Goal: Transaction & Acquisition: Book appointment/travel/reservation

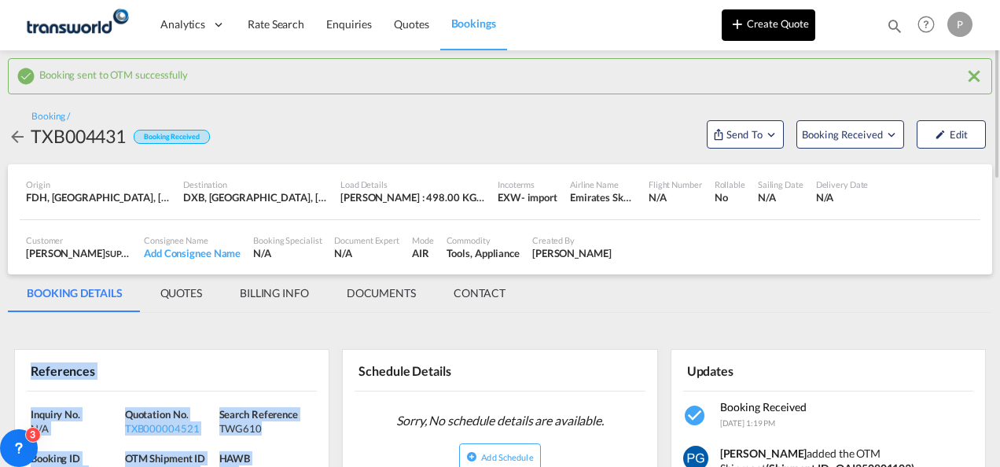
click at [784, 31] on button "Create Quote" at bounding box center [769, 24] width 94 height 31
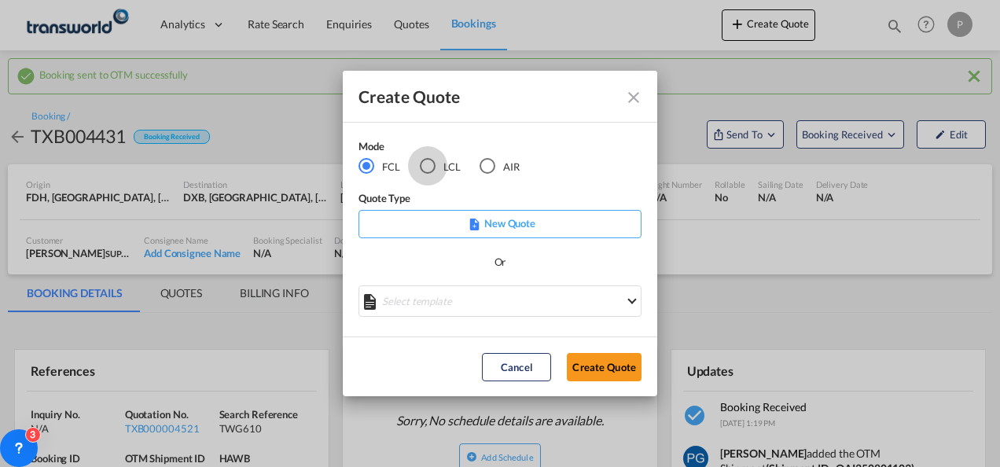
click at [429, 164] on div "LCL" at bounding box center [428, 166] width 16 height 16
click at [597, 363] on button "Create Quote" at bounding box center [604, 367] width 75 height 28
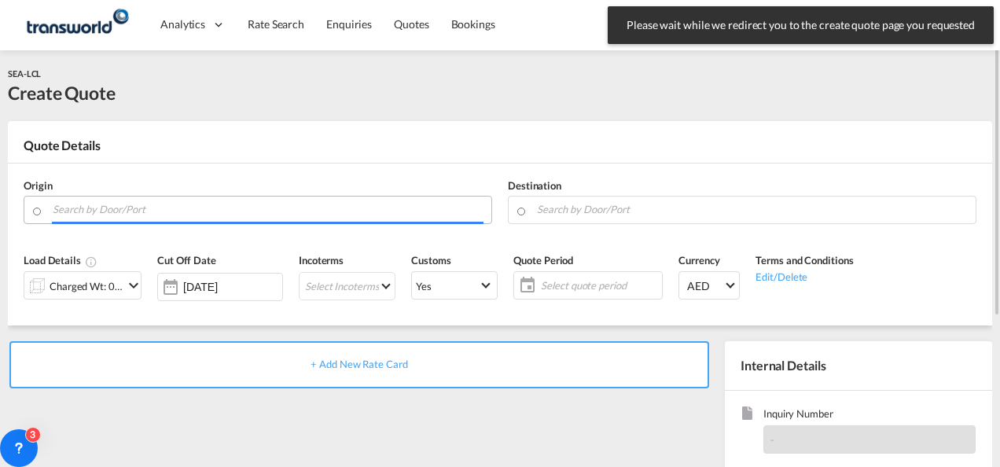
click at [180, 212] on input "Search by Door/Port" at bounding box center [268, 210] width 431 height 28
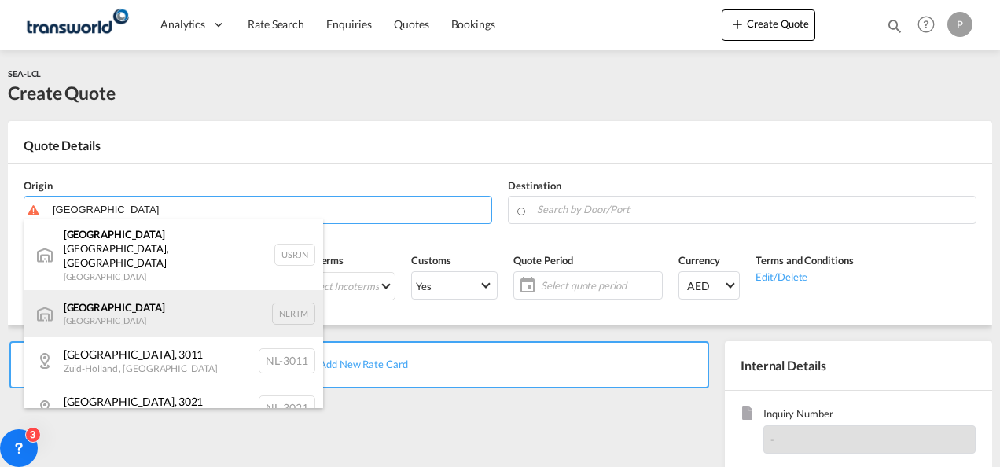
type input "[GEOGRAPHIC_DATA]"
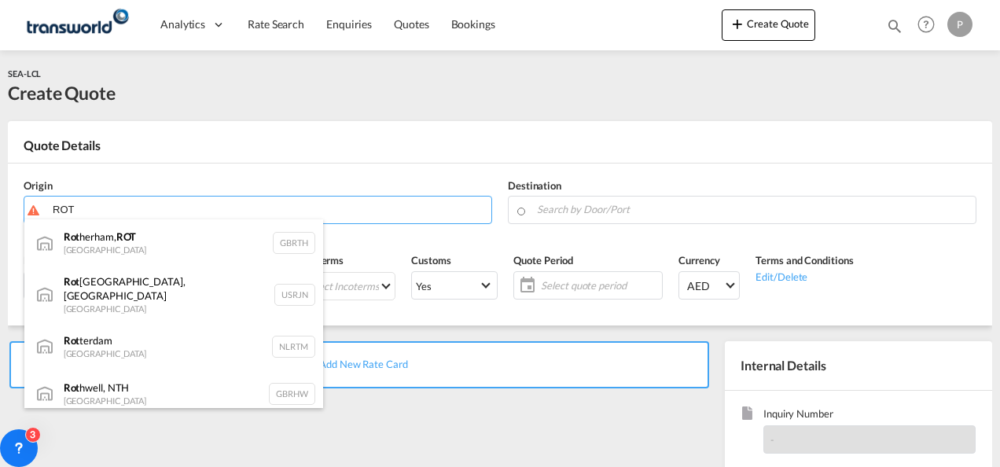
type input "ROT"
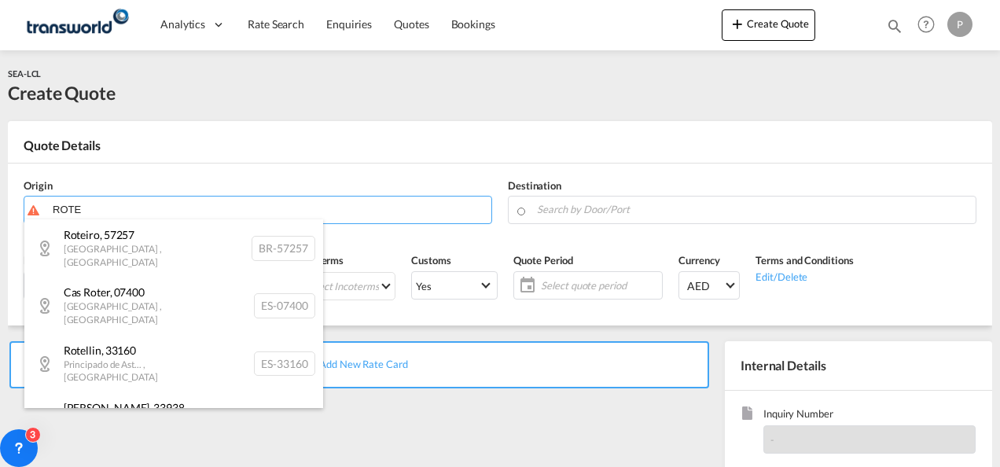
type input "ROT"
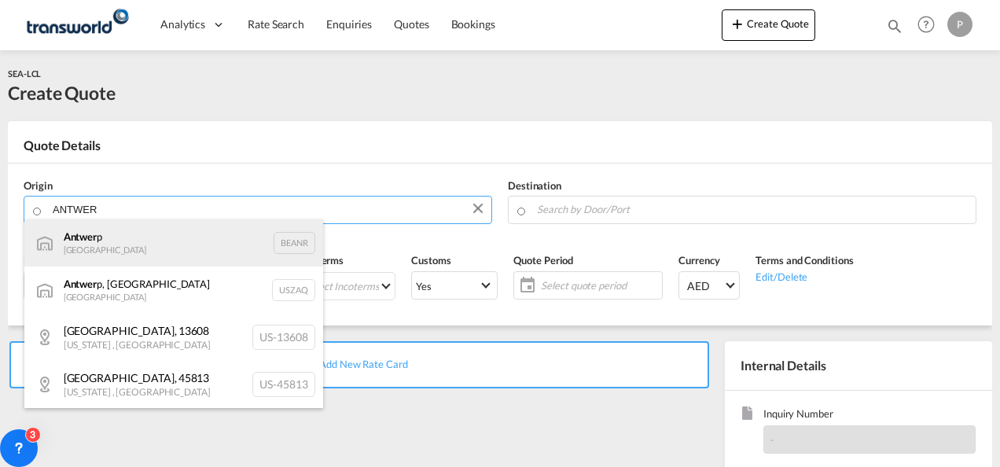
click at [249, 231] on div "Antwer p Belgium BEANR" at bounding box center [173, 242] width 299 height 47
type input "[GEOGRAPHIC_DATA], BEANR"
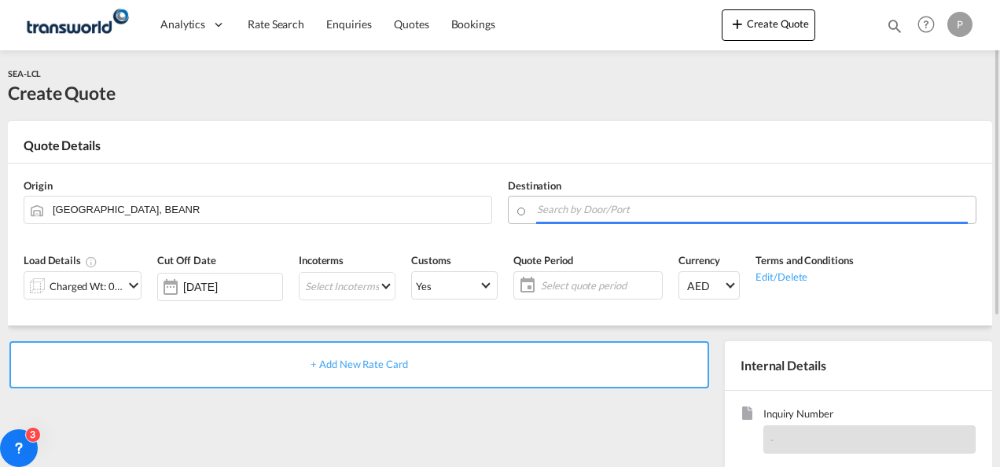
click at [569, 219] on input "Search by Door/Port" at bounding box center [752, 210] width 431 height 28
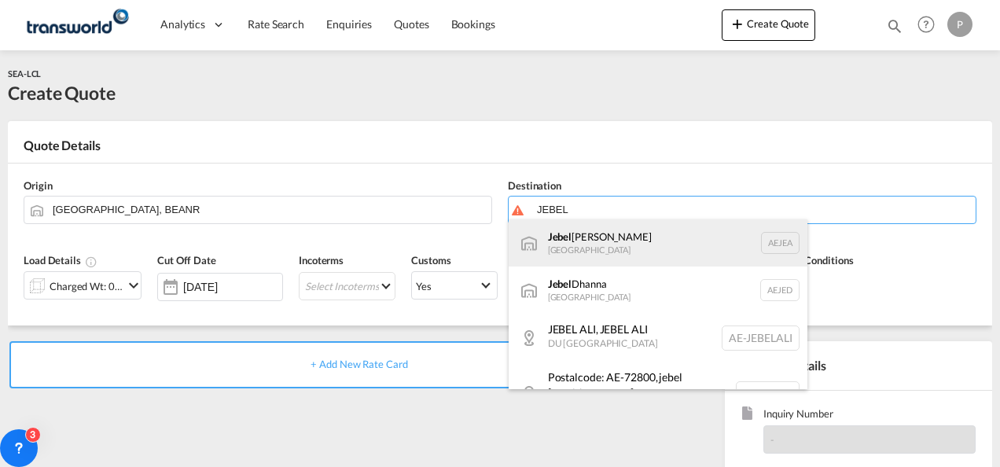
click at [578, 227] on div "[GEOGRAPHIC_DATA] [GEOGRAPHIC_DATA]" at bounding box center [658, 242] width 299 height 47
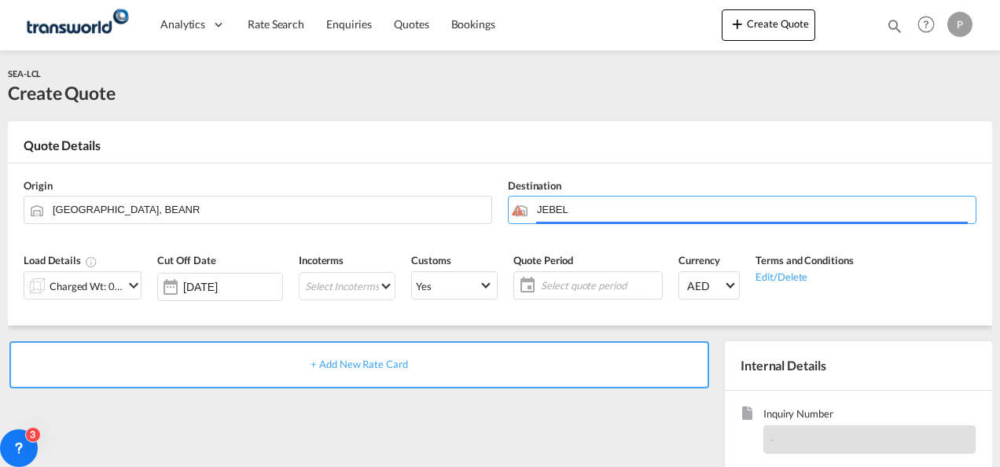
type input "[GEOGRAPHIC_DATA], [GEOGRAPHIC_DATA]"
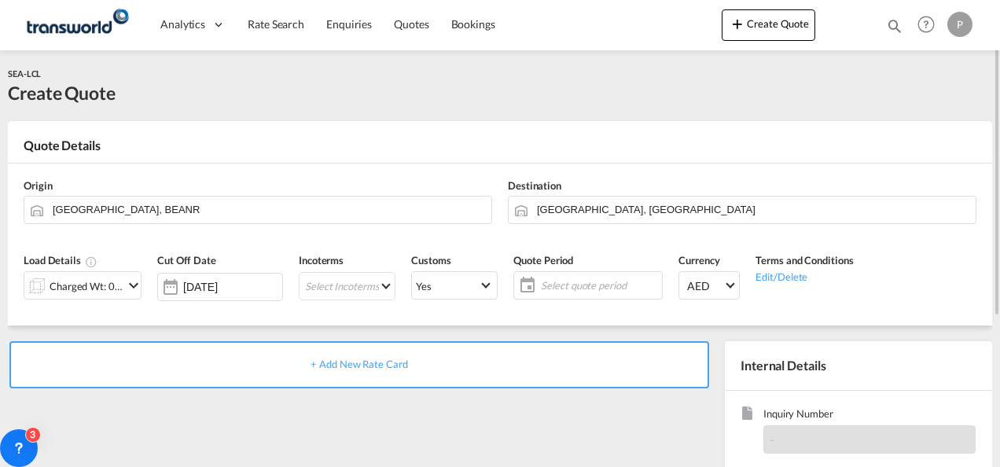
click at [145, 289] on div "Load Details Charged Wt: 0.00 W/M" at bounding box center [83, 281] width 134 height 75
click at [119, 279] on div "Charged Wt: 0.00 W/M" at bounding box center [87, 286] width 74 height 22
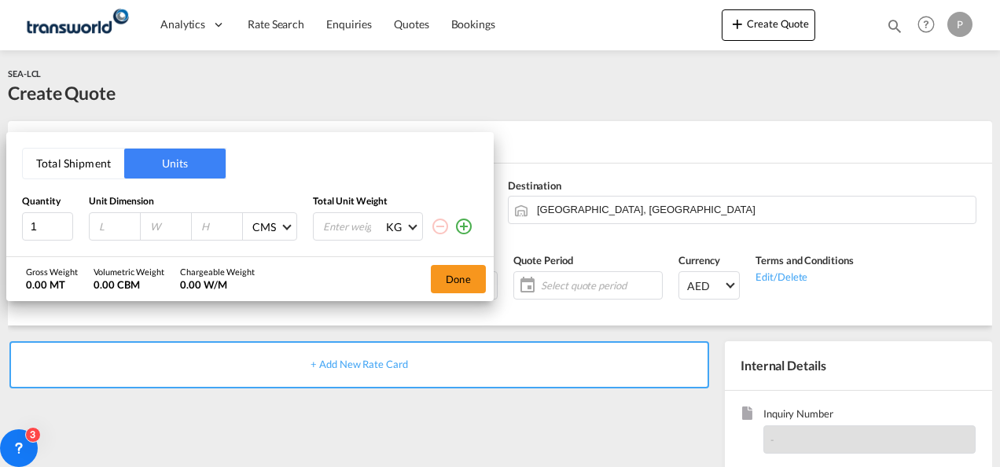
click at [86, 171] on button "Total Shipment" at bounding box center [73, 164] width 101 height 30
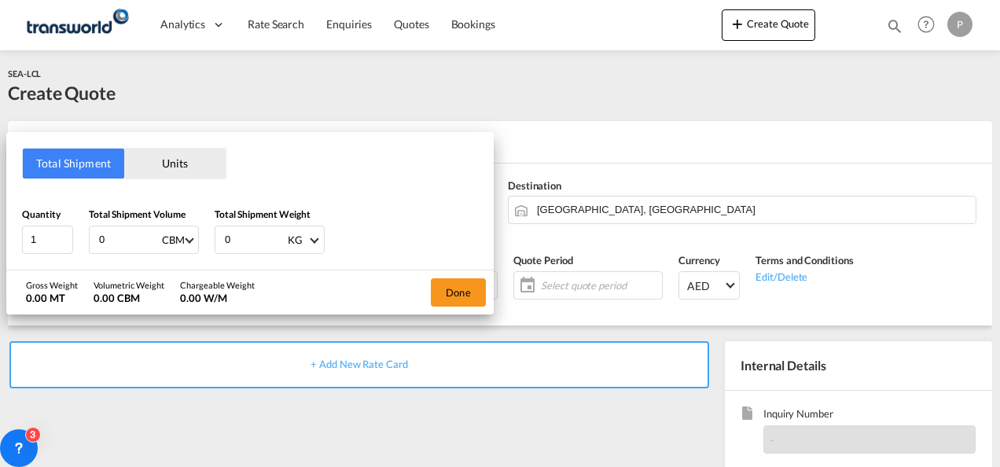
click at [100, 236] on input "0" at bounding box center [128, 239] width 63 height 27
type input "4.42"
click at [231, 242] on input "0" at bounding box center [254, 239] width 63 height 27
type input "1503"
click at [457, 281] on button "Done" at bounding box center [458, 292] width 55 height 28
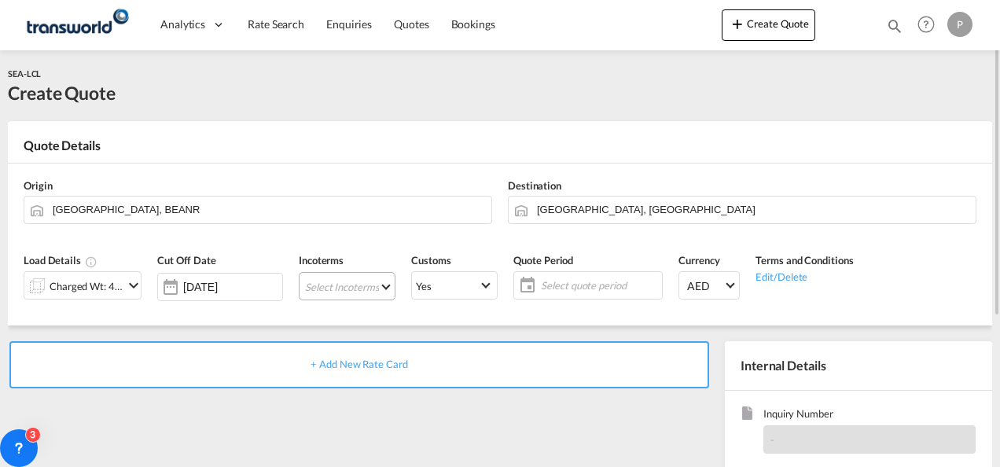
click at [321, 288] on md-select "Select Incoterms FAS - import Free Alongside Ship CFR - import Cost and Freight…" at bounding box center [347, 286] width 97 height 28
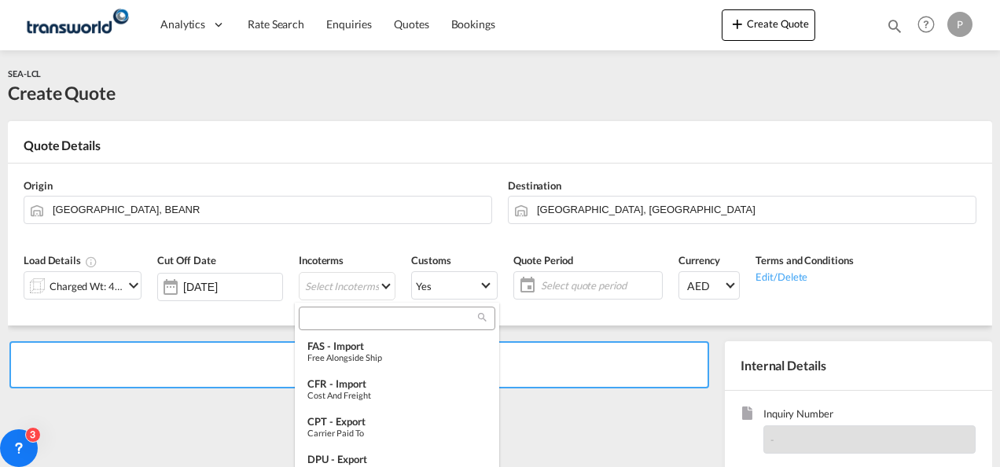
click at [319, 317] on input "search" at bounding box center [390, 318] width 174 height 14
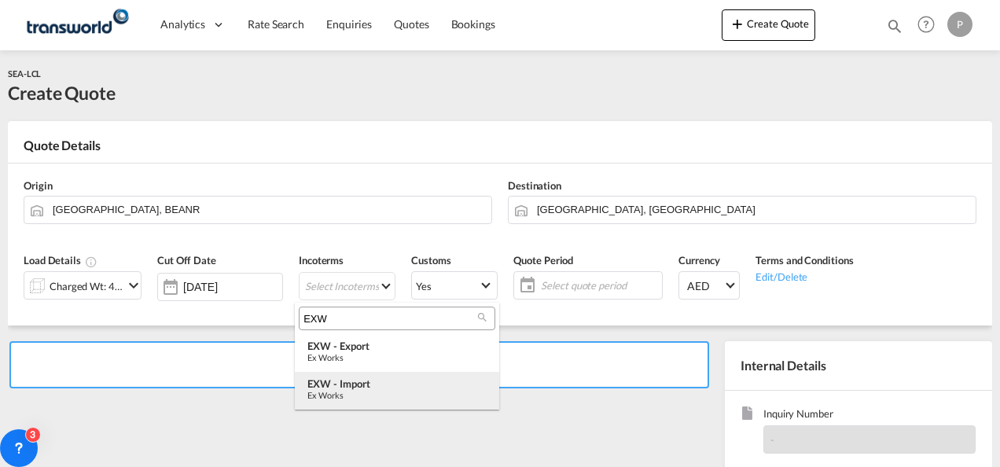
type input "EXW"
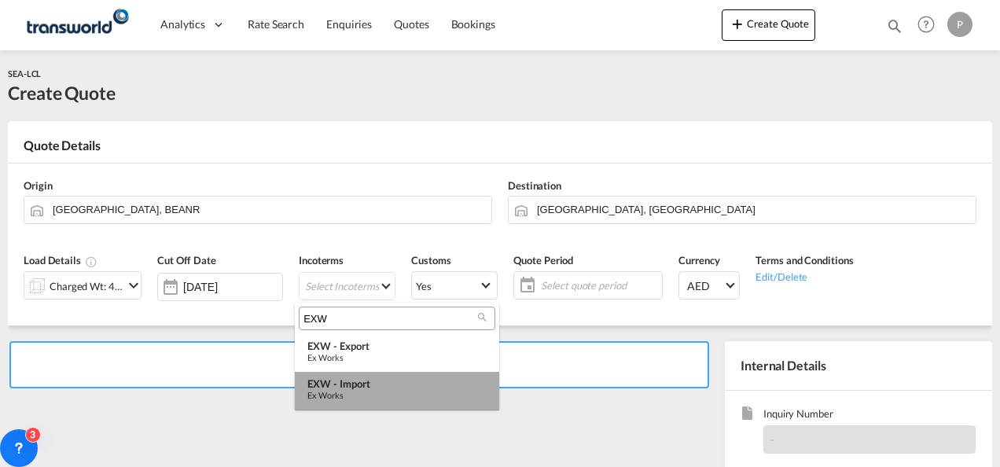
click at [351, 390] on div "Ex Works" at bounding box center [396, 395] width 179 height 10
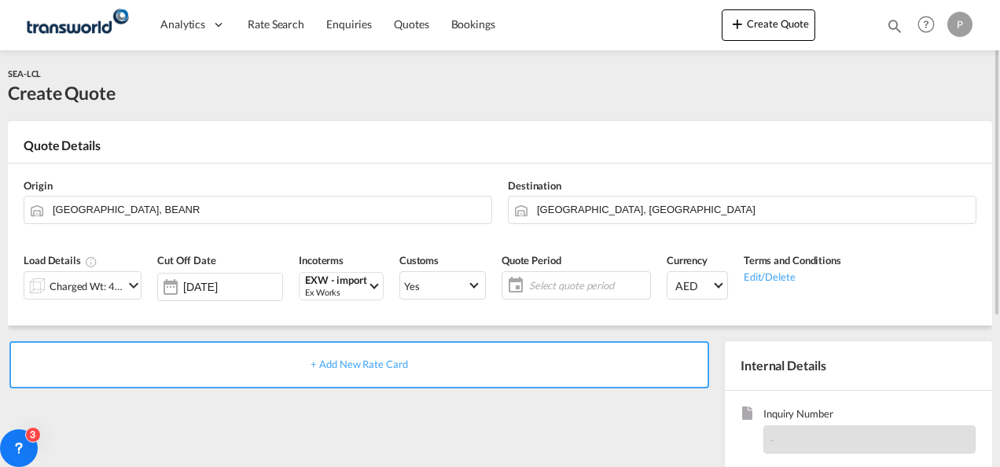
click at [539, 286] on span "Select quote period" at bounding box center [587, 285] width 117 height 14
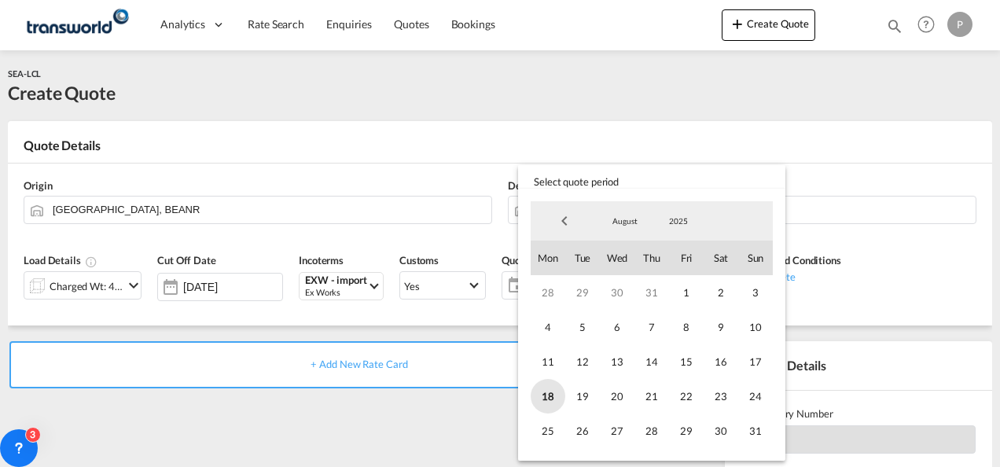
click at [547, 384] on span "18" at bounding box center [548, 396] width 35 height 35
click at [753, 426] on span "31" at bounding box center [755, 430] width 35 height 35
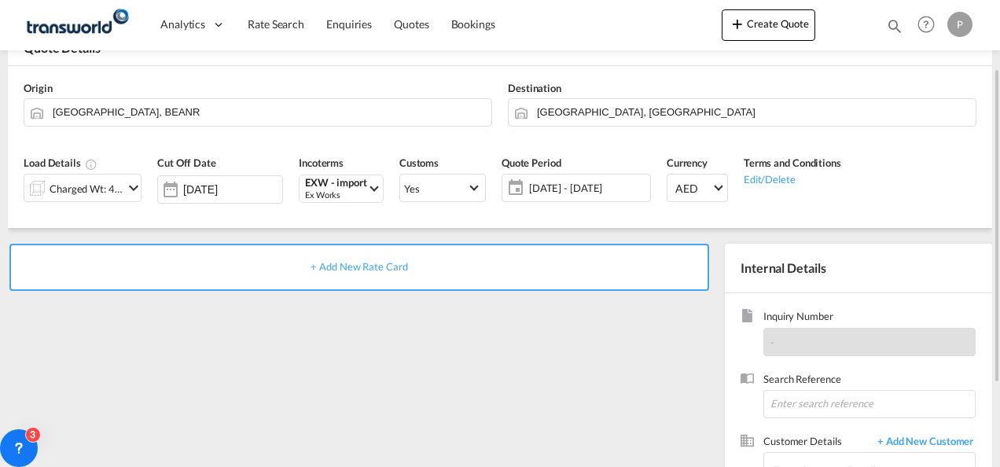
scroll to position [98, 0]
click at [795, 395] on input at bounding box center [869, 403] width 212 height 28
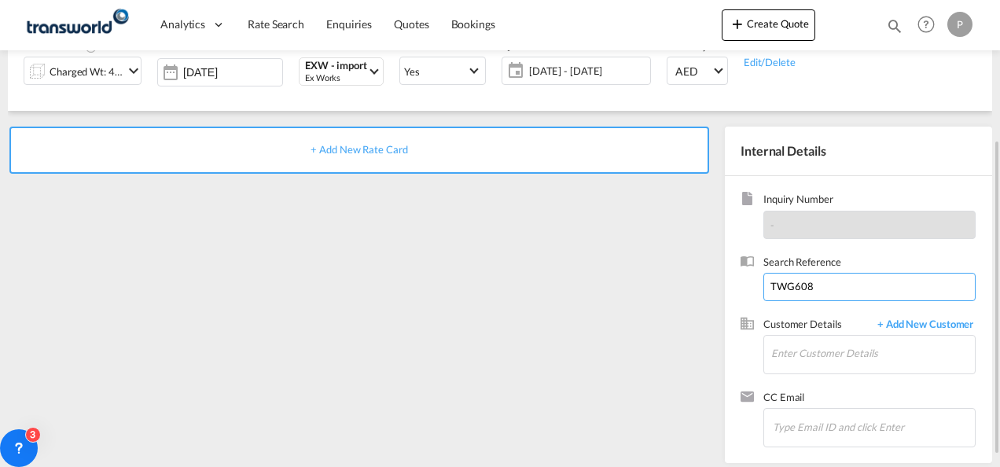
scroll to position [217, 0]
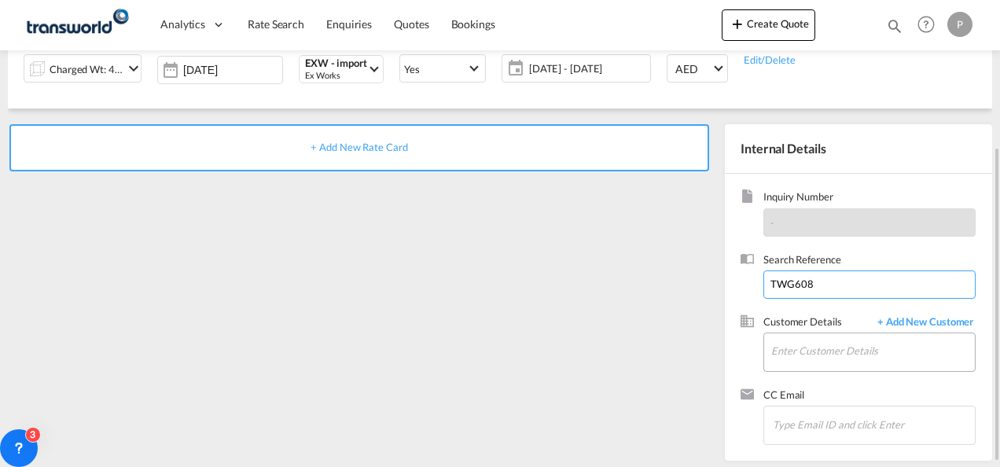
type input "TWG608"
click at [794, 348] on input "Enter Customer Details" at bounding box center [873, 350] width 204 height 35
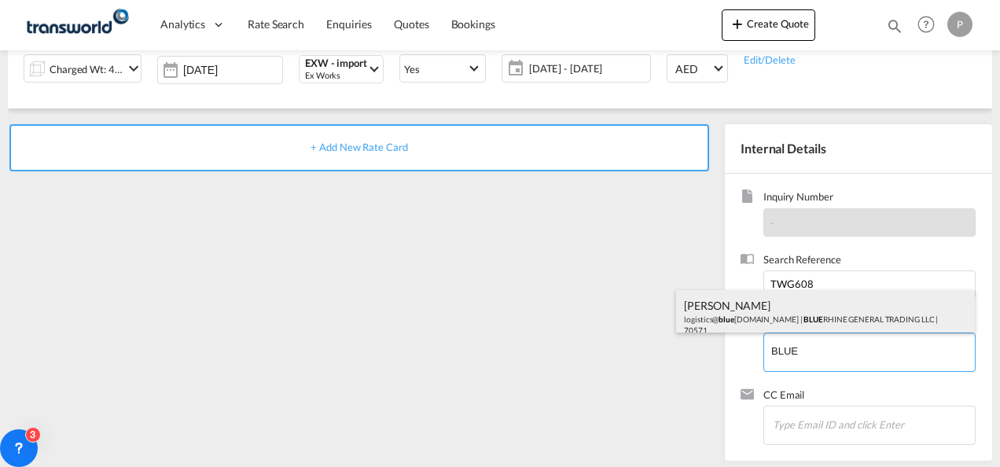
click at [773, 324] on div "[PERSON_NAME] logistics@ blue [DOMAIN_NAME] | BLUE RHINE GENERAL TRADING LLC | …" at bounding box center [825, 316] width 299 height 53
type input "BLUE RHINE GENERAL TRADING LLC, [PERSON_NAME], [EMAIL_ADDRESS][DOMAIN_NAME]"
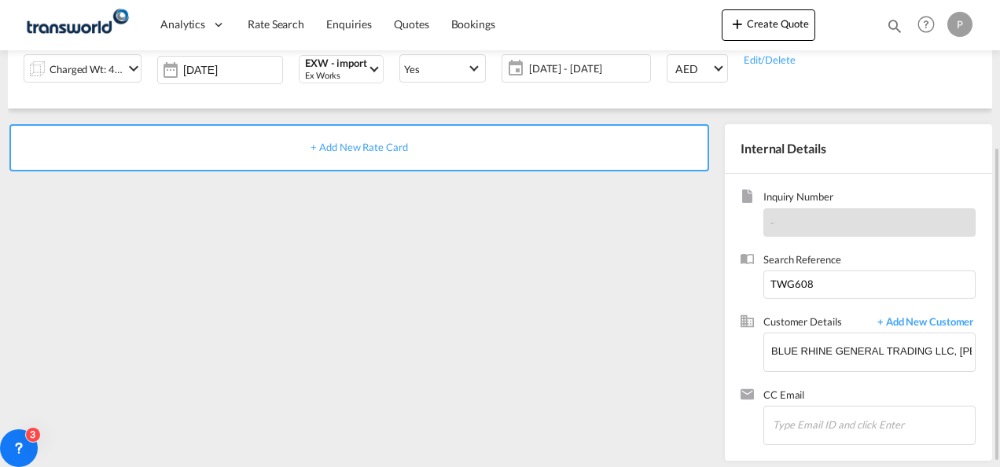
click at [362, 143] on span "+ Add New Rate Card" at bounding box center [358, 147] width 97 height 13
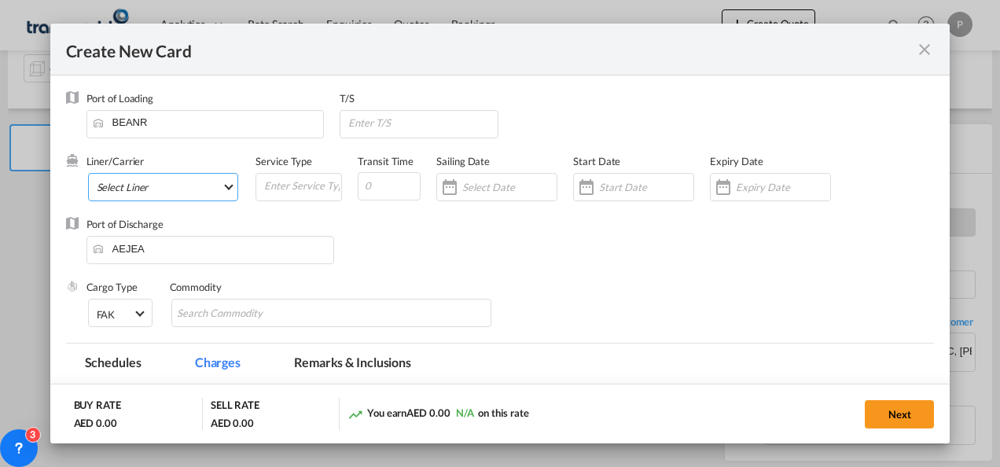
click at [157, 187] on md-select "Select Liner 2HM LOGISTICS D.O.O 2HM LOGISTICS D.O.O. / TDWC-CAPODISTRI 2HM LOG…" at bounding box center [163, 187] width 151 height 28
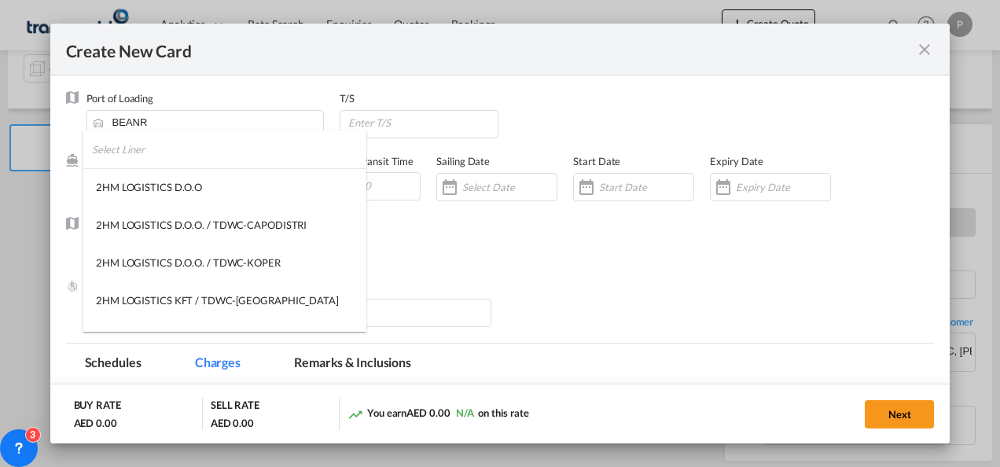
click at [141, 153] on input "search" at bounding box center [229, 149] width 274 height 38
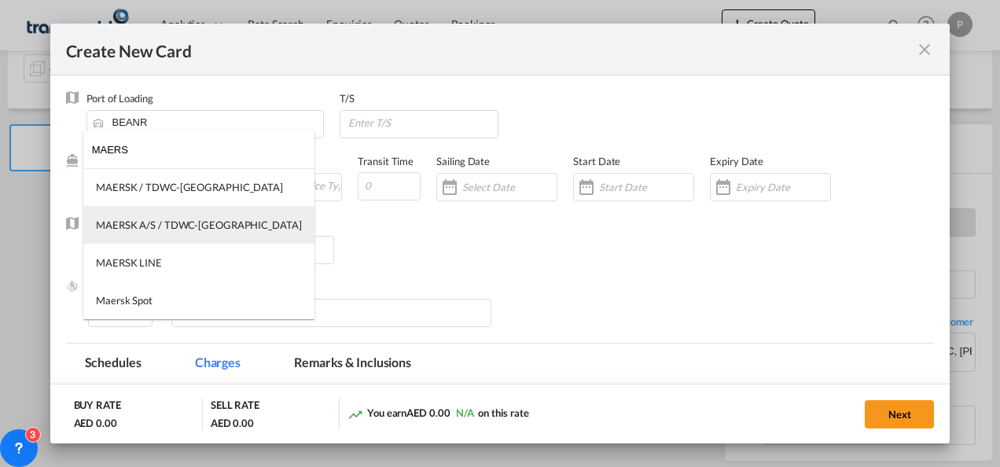
type input "MAERS"
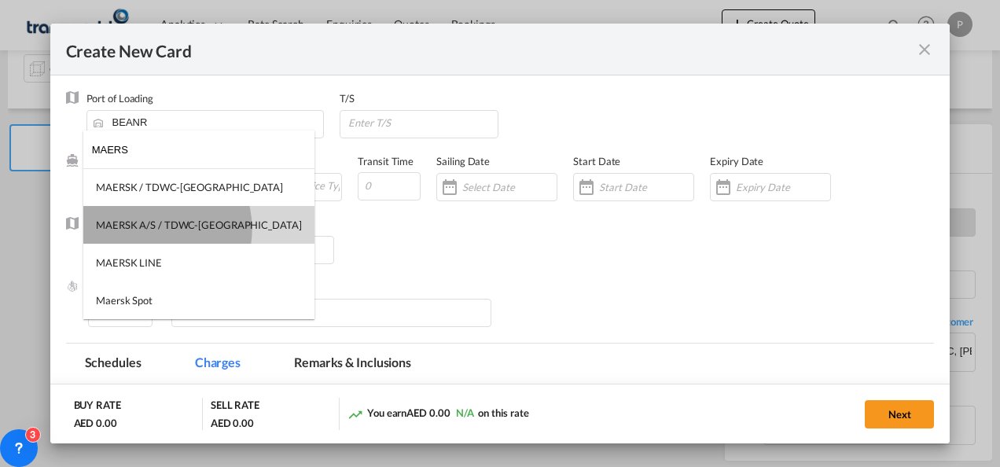
click at [150, 229] on div "MAERSK A/S / TDWC-[GEOGRAPHIC_DATA]" at bounding box center [199, 225] width 206 height 14
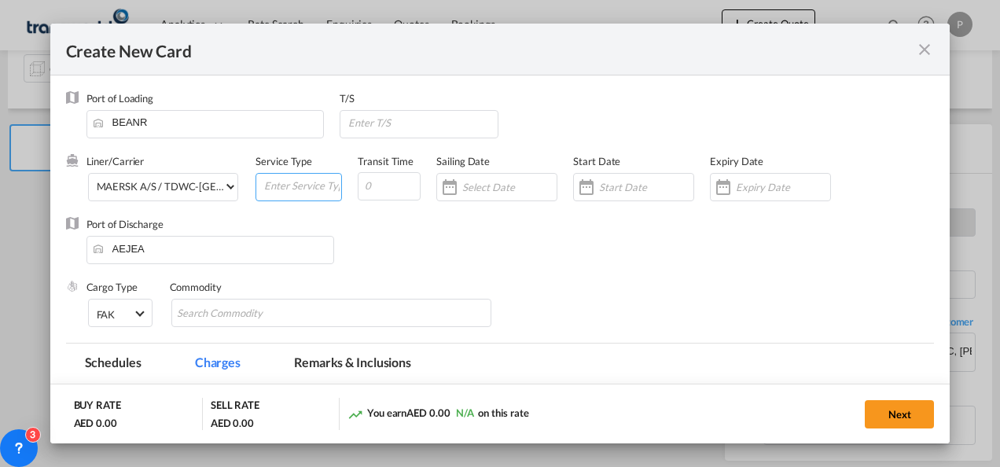
click at [277, 189] on input "Create New Card ..." at bounding box center [302, 186] width 79 height 24
type input "EXW IMPORT"
click at [602, 174] on div "Create New Card ..." at bounding box center [633, 187] width 121 height 28
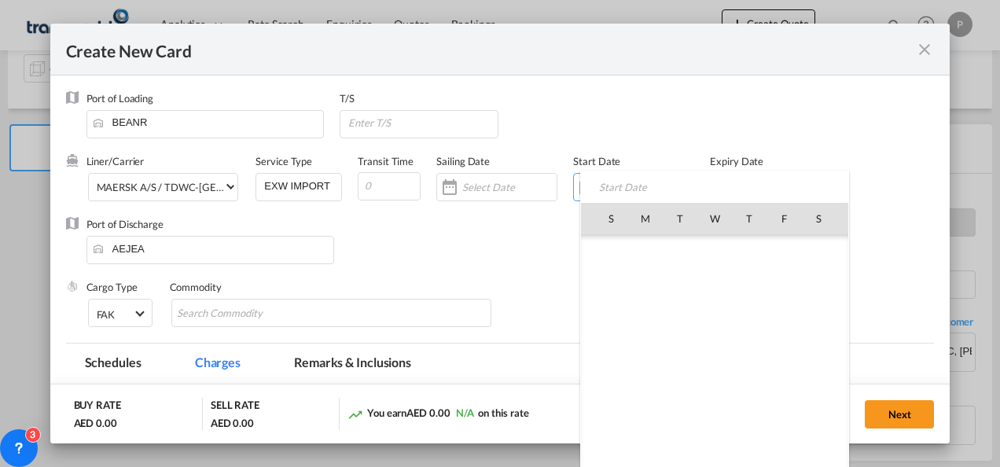
scroll to position [363892, 0]
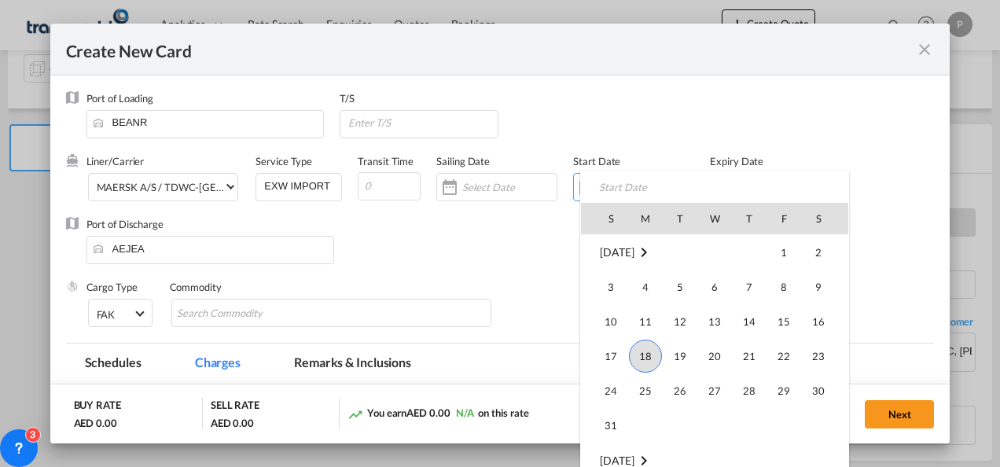
click at [762, 157] on div at bounding box center [500, 233] width 1000 height 467
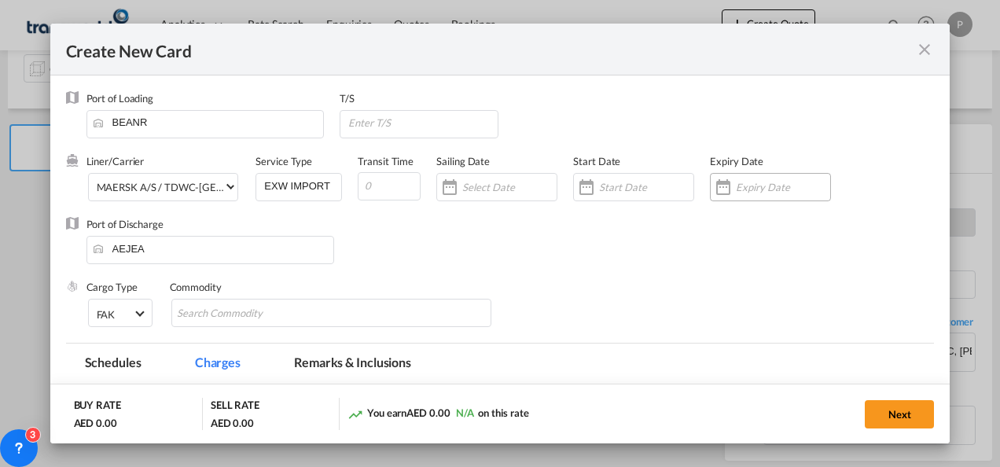
click at [744, 187] on input "Create New Card ..." at bounding box center [783, 187] width 94 height 13
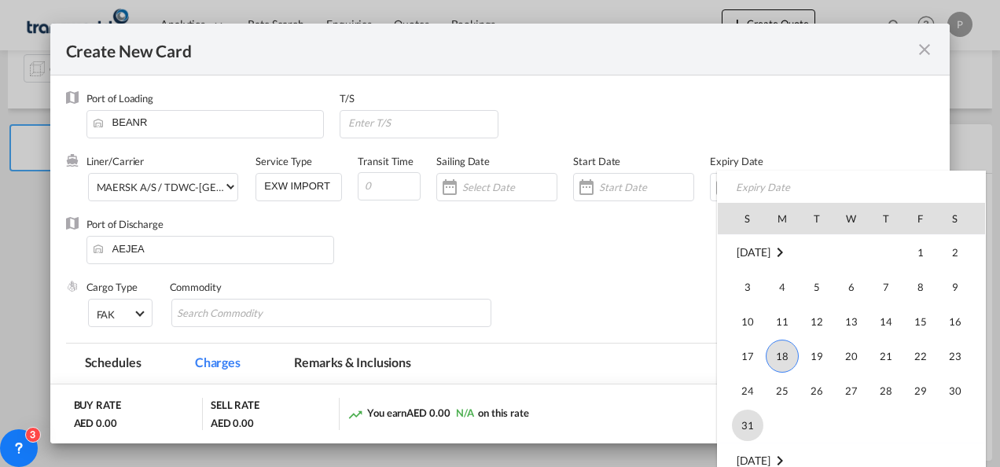
click at [740, 418] on span "31" at bounding box center [747, 425] width 31 height 31
type input "[DATE]"
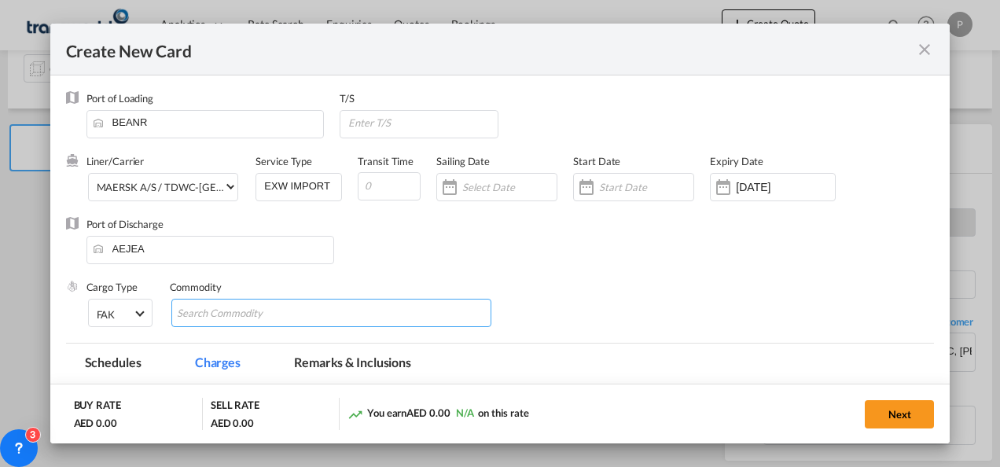
click at [322, 312] on md-chips-wrap "Chips container with autocompletion. Enter the text area, type text to search, …" at bounding box center [331, 313] width 321 height 28
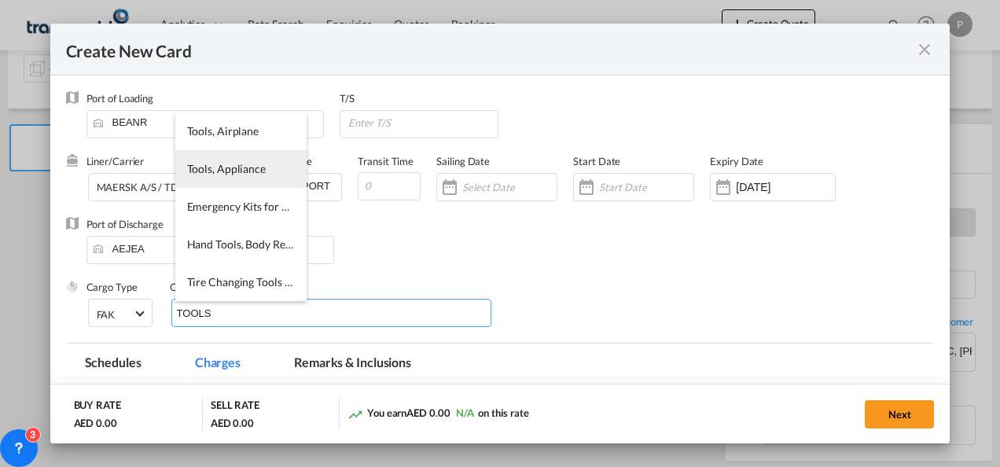
type input "TOOLS"
click at [215, 163] on span "Tools, Appliance" at bounding box center [226, 168] width 79 height 13
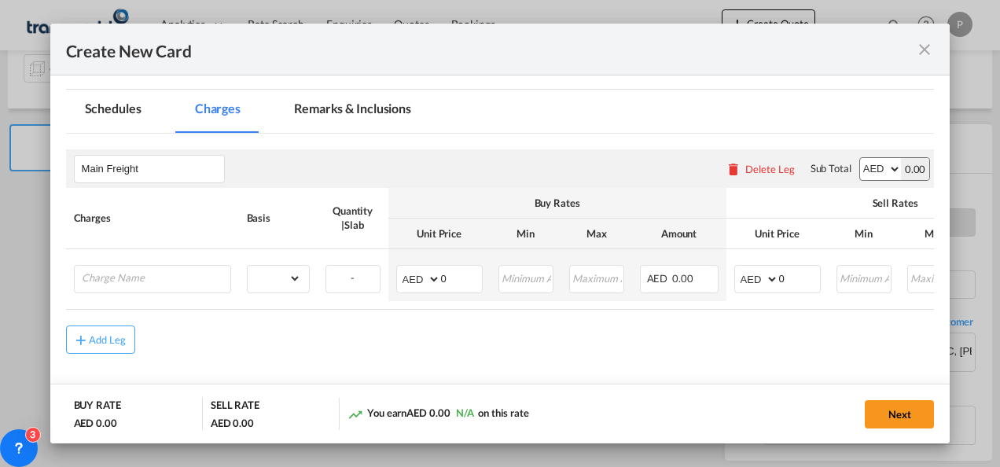
scroll to position [255, 0]
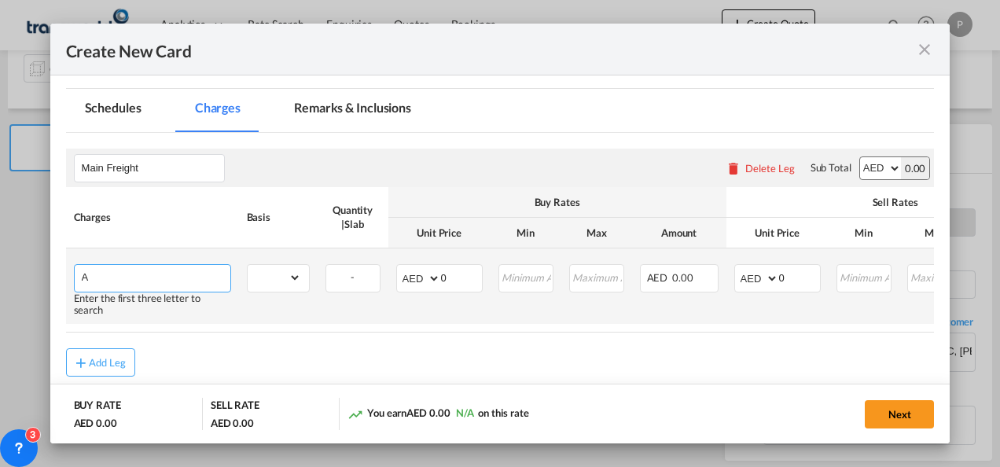
click at [119, 277] on input "A" at bounding box center [156, 277] width 149 height 24
type input "A"
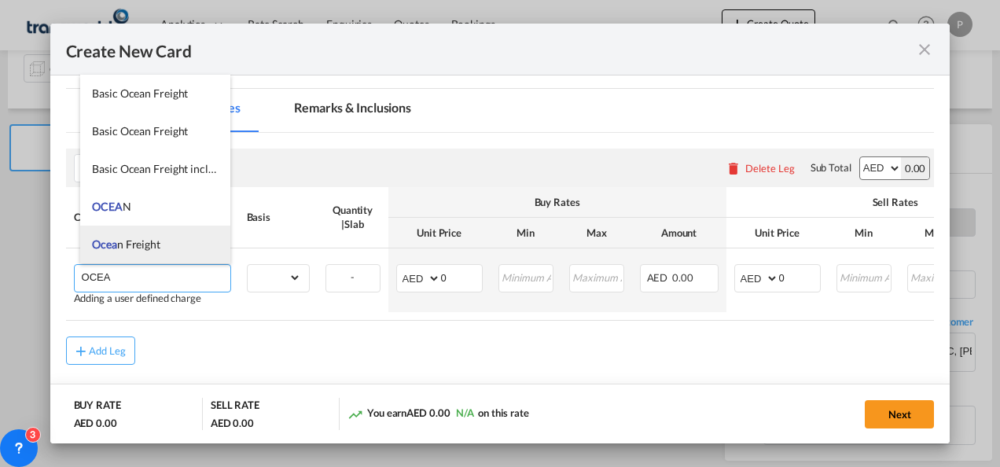
click at [116, 245] on span "Ocea" at bounding box center [104, 243] width 25 height 13
type input "Ocean Freight"
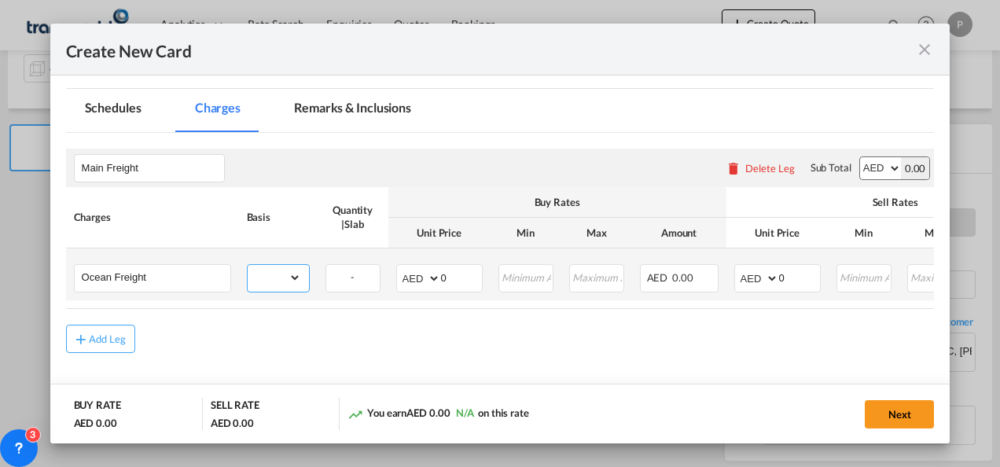
click at [285, 280] on select "gross_weight volumetric_weight per_shipment per_bl per_km per_hawb per_kg flat …" at bounding box center [274, 277] width 53 height 25
select select "per_shipment"
click at [248, 265] on select "gross_weight volumetric_weight per_shipment per_bl per_km per_hawb per_kg flat …" at bounding box center [274, 277] width 53 height 25
click at [454, 281] on input "0" at bounding box center [461, 277] width 41 height 24
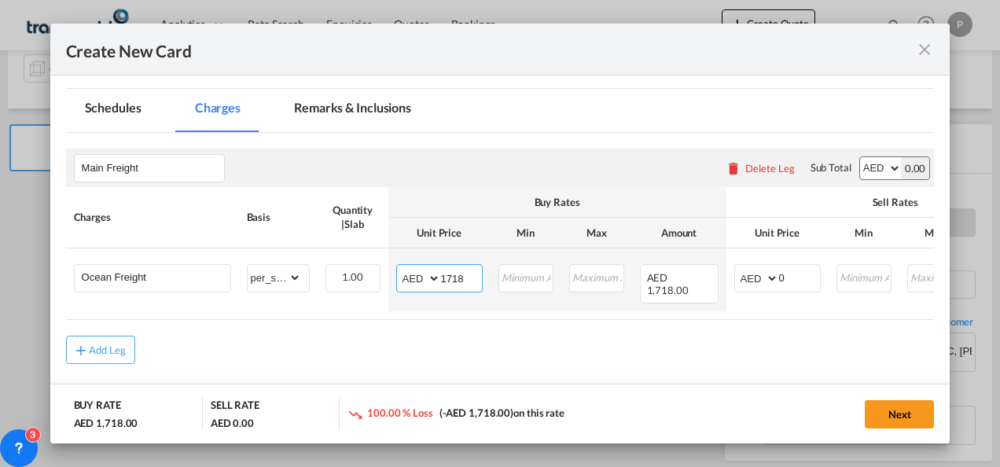
type input "1718"
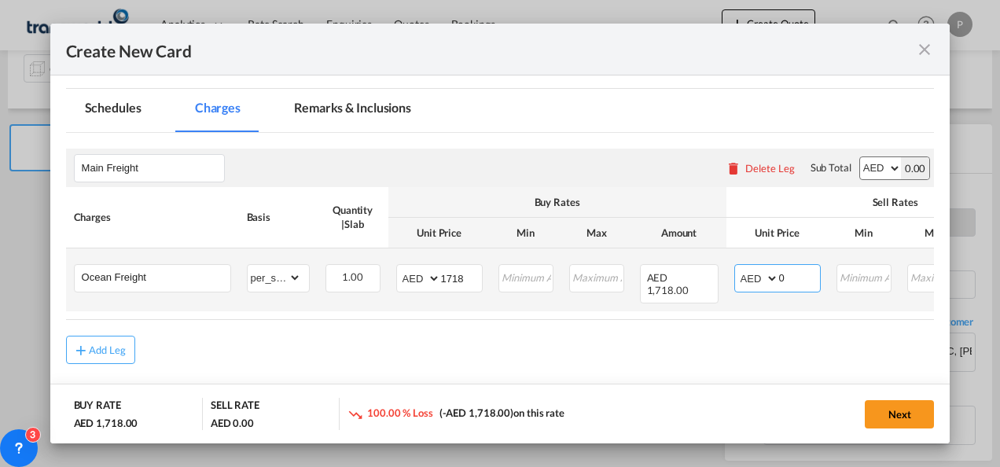
click at [790, 277] on input "0" at bounding box center [799, 277] width 41 height 24
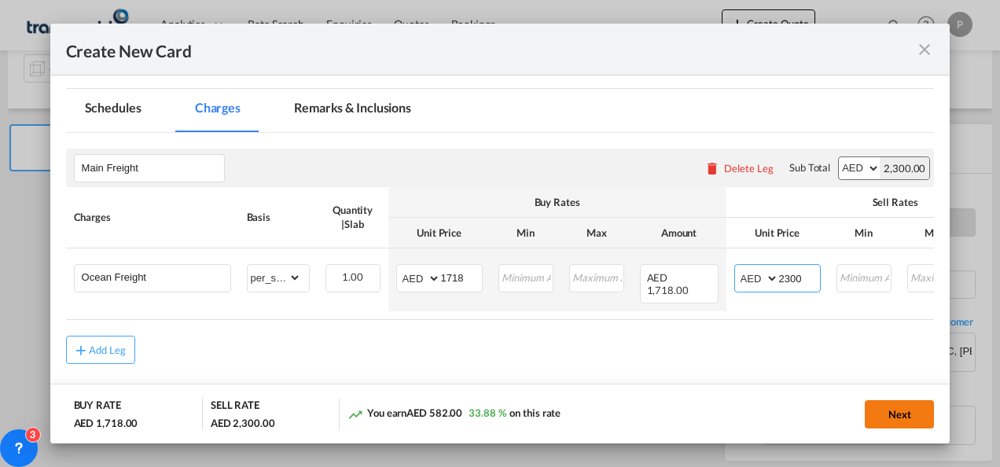
type input "2300"
click at [913, 423] on button "Next" at bounding box center [899, 414] width 69 height 28
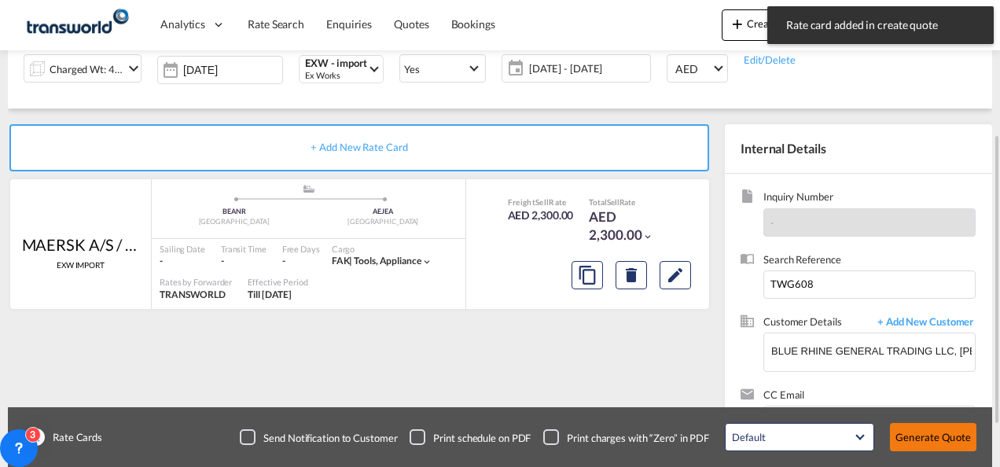
click at [924, 439] on button "Generate Quote" at bounding box center [933, 437] width 86 height 28
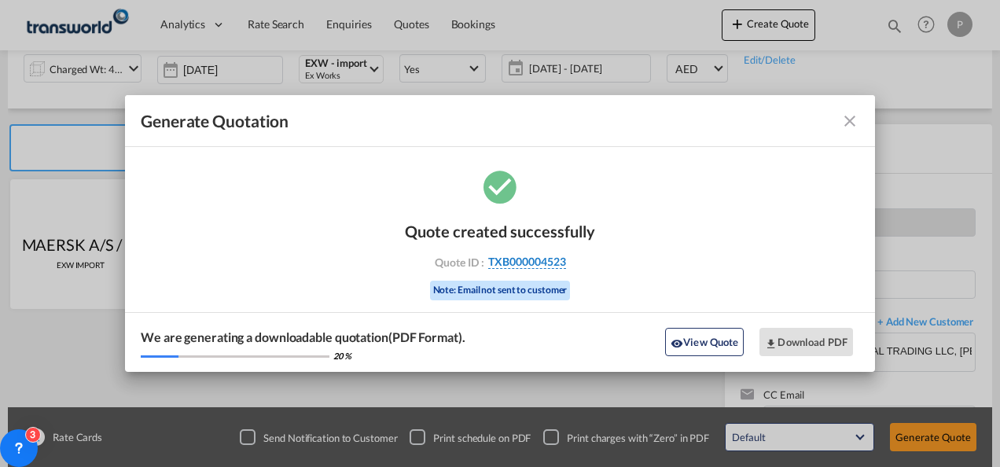
click at [515, 261] on span "TXB000004523" at bounding box center [527, 262] width 78 height 14
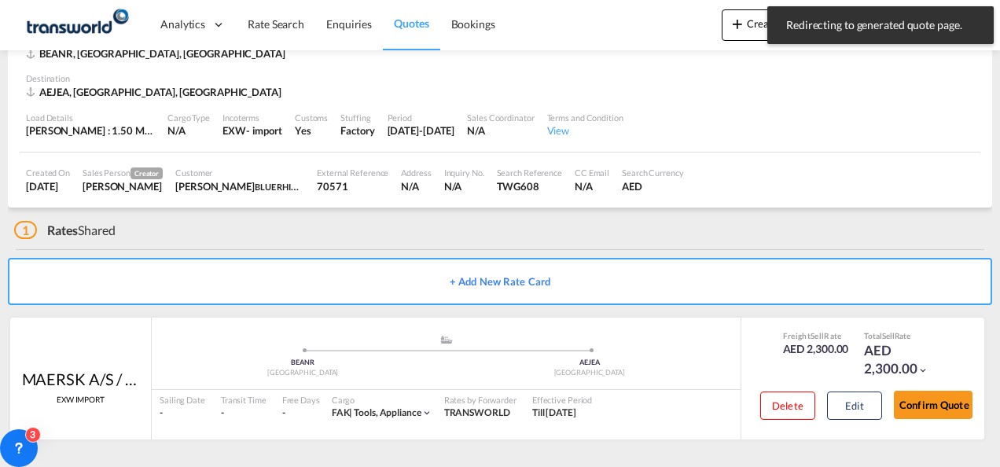
scroll to position [96, 0]
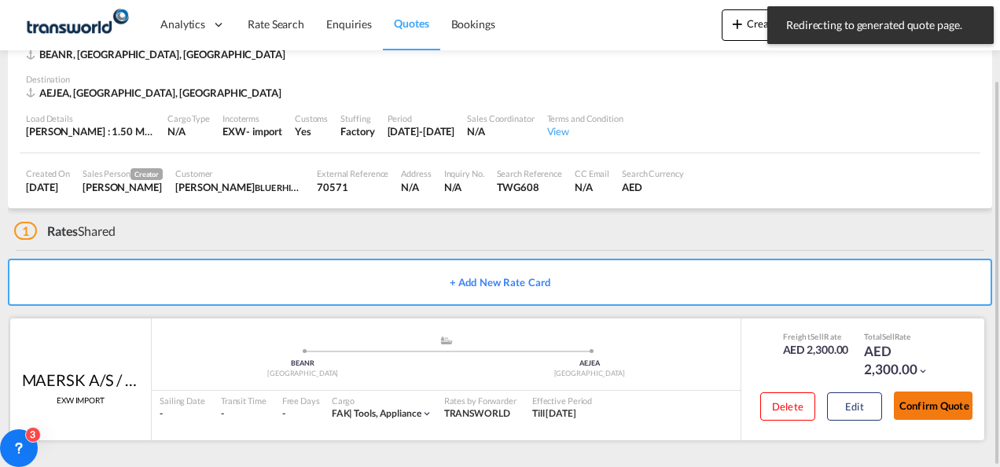
click at [941, 407] on button "Confirm Quote" at bounding box center [933, 405] width 79 height 28
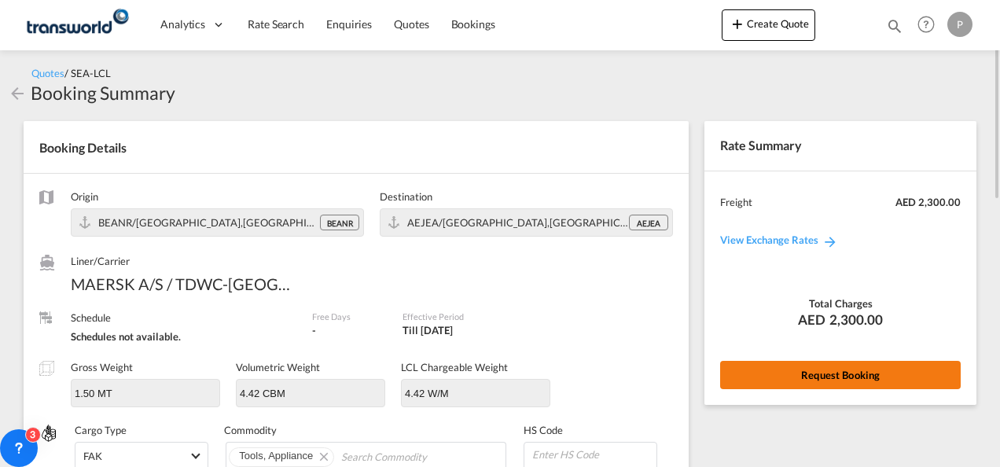
click at [798, 367] on button "Request Booking" at bounding box center [840, 375] width 241 height 28
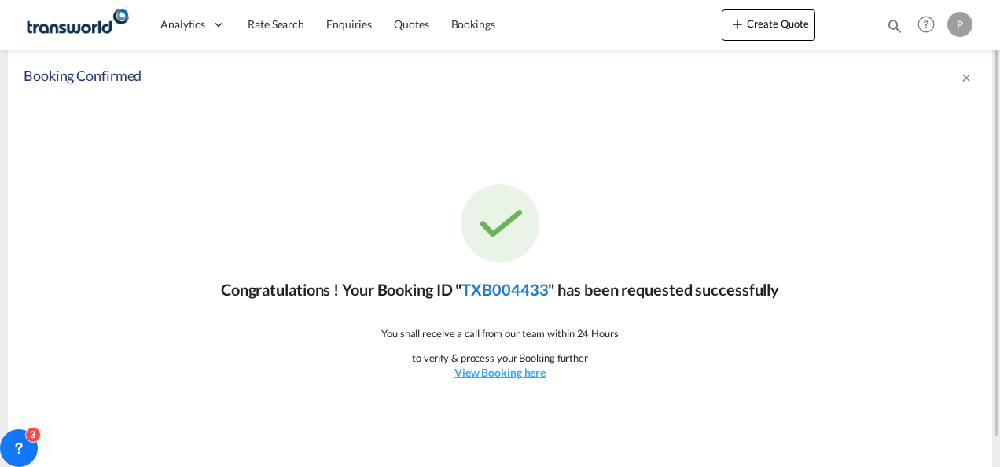
click at [528, 294] on link "TXB004433" at bounding box center [504, 289] width 86 height 19
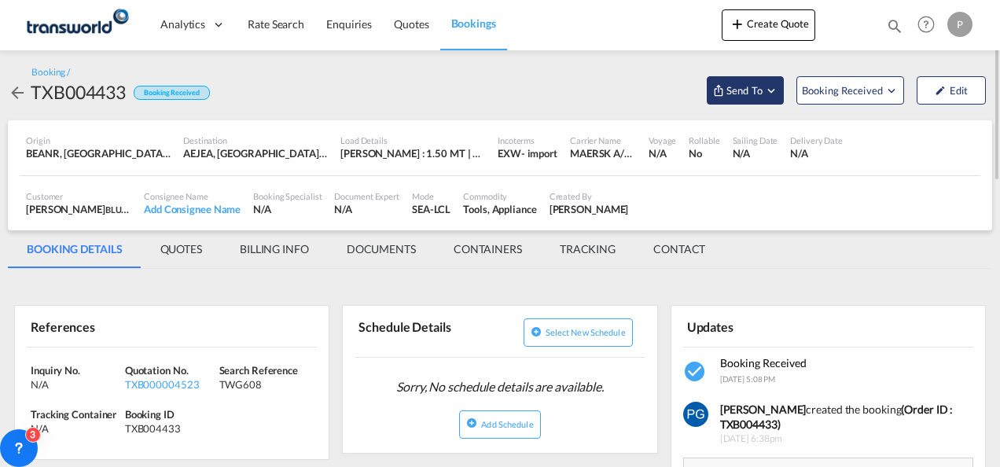
click at [747, 82] on button "Send To" at bounding box center [745, 90] width 77 height 28
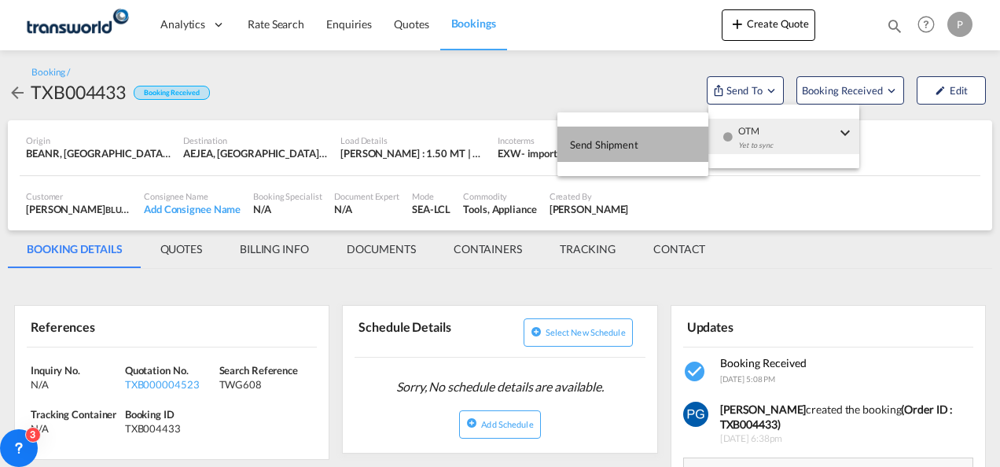
click at [650, 141] on button "Send Shipment" at bounding box center [632, 144] width 151 height 35
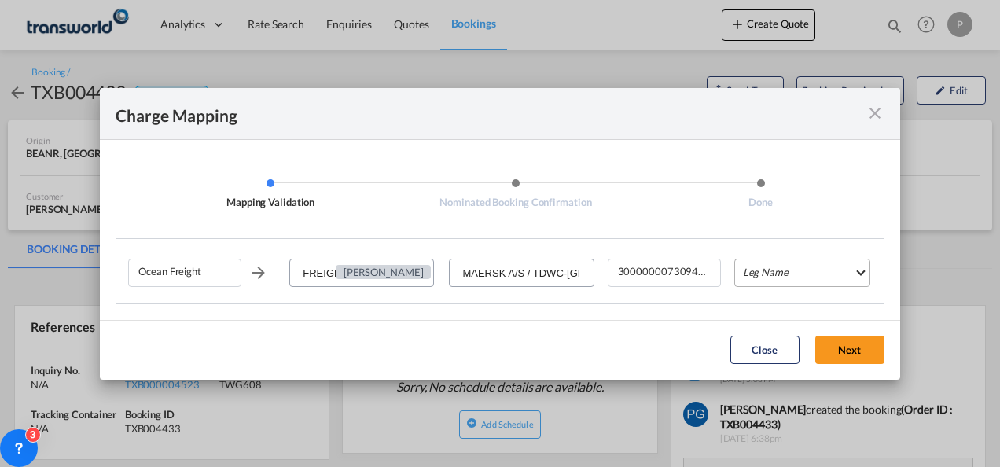
click at [748, 269] on md-select "Leg Name HANDLING ORIGIN VESSEL HANDLING DESTINATION OTHERS TL PICK UP CUSTOMS …" at bounding box center [802, 273] width 136 height 28
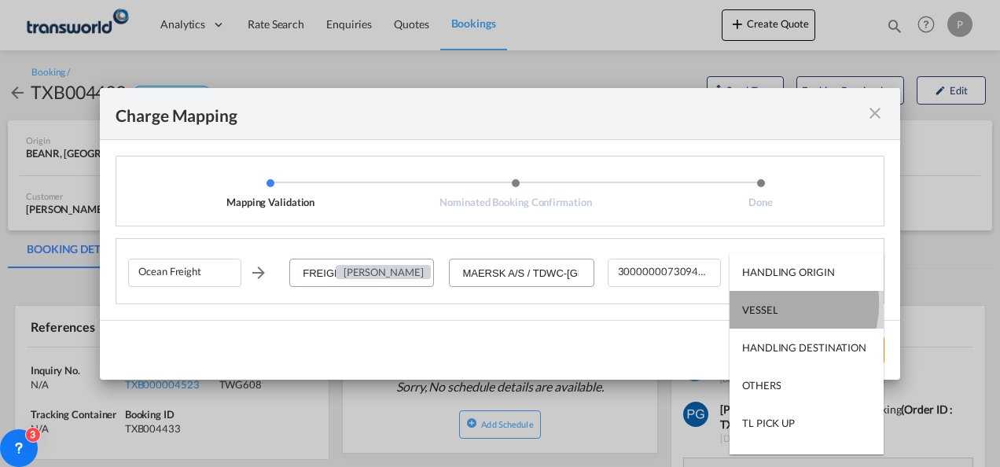
click at [770, 303] on div "VESSEL" at bounding box center [759, 310] width 35 height 14
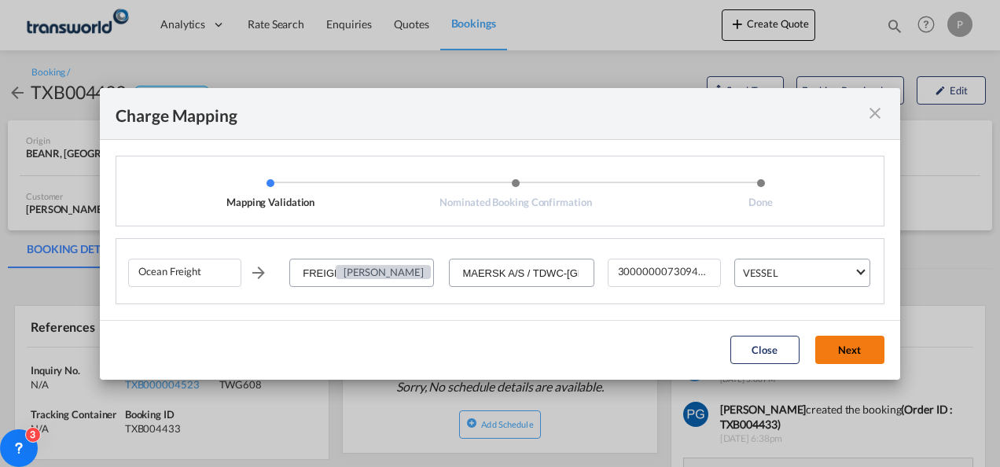
click at [829, 346] on button "Next" at bounding box center [849, 350] width 69 height 28
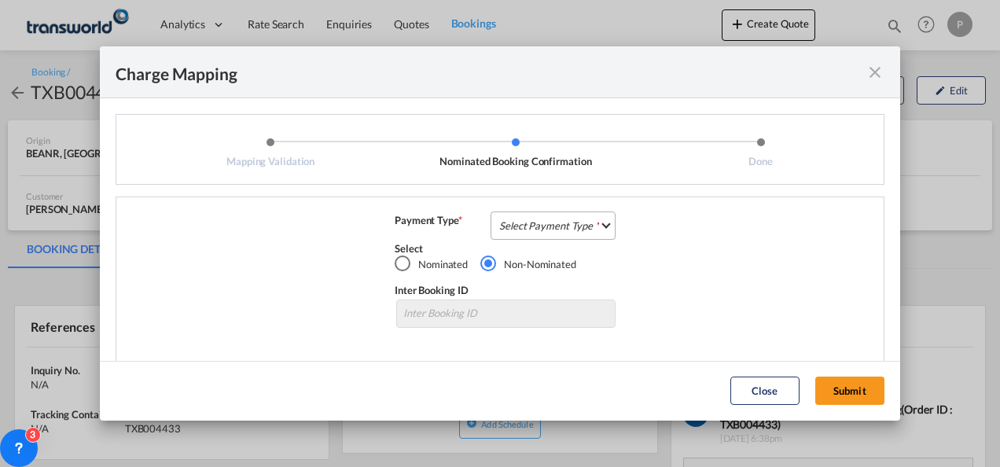
click at [544, 222] on md-select "Select Payment Type COLLECT PREPAID" at bounding box center [552, 225] width 125 height 28
click at [544, 222] on md-option "COLLECT" at bounding box center [551, 226] width 139 height 38
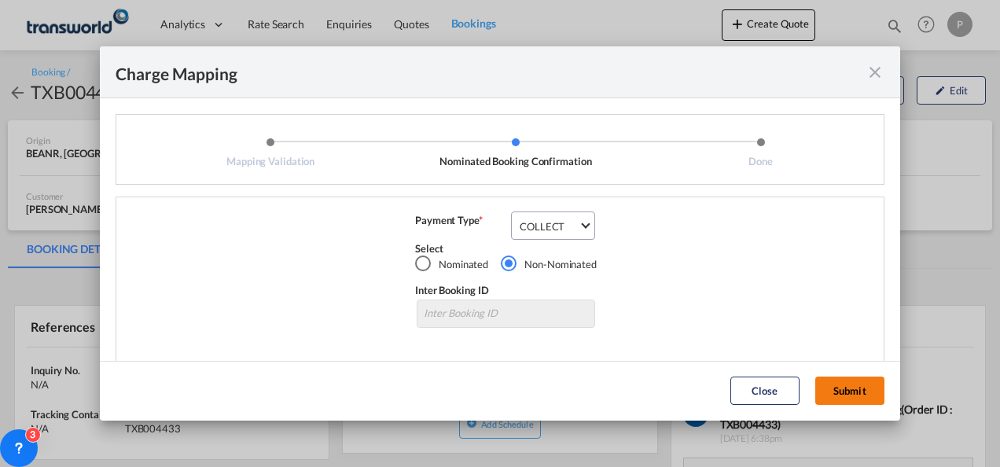
click at [833, 386] on button "Submit" at bounding box center [849, 391] width 69 height 28
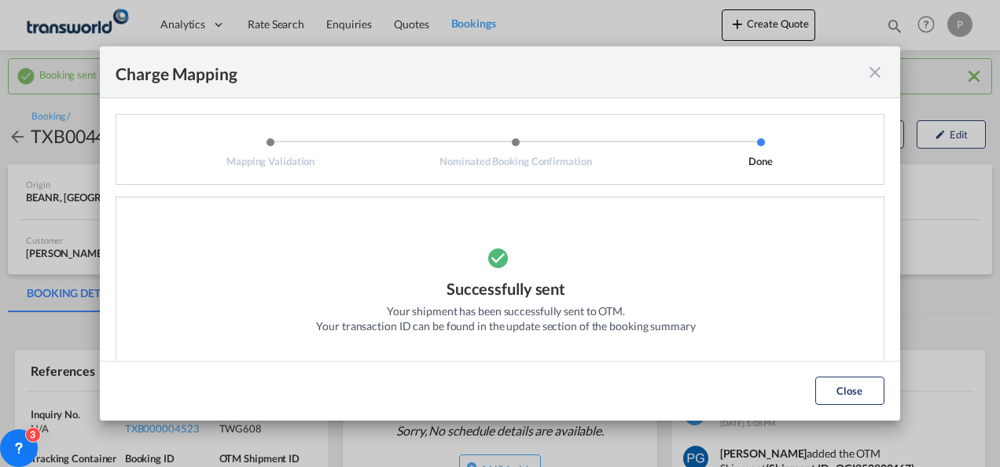
click at [876, 68] on md-icon "icon-close fg-AAA8AD cursor" at bounding box center [874, 72] width 19 height 19
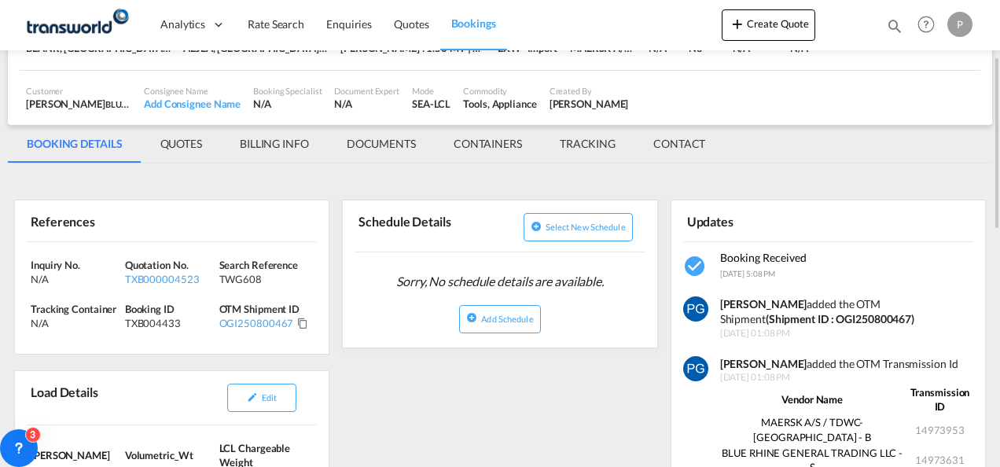
scroll to position [151, 0]
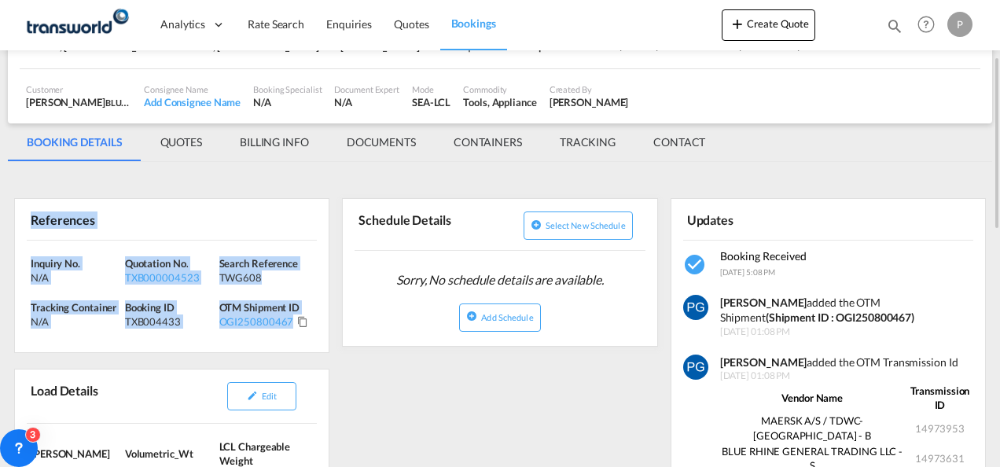
drag, startPoint x: 22, startPoint y: 212, endPoint x: 314, endPoint y: 343, distance: 320.5
click at [314, 343] on div "References Inquiry No. N/A Quotation No. TXB000004523 Search Reference TWG608 T…" at bounding box center [171, 275] width 315 height 155
copy div "References Inquiry No. N/A Quotation No. TXB000004523 Search Reference TWG608 T…"
